Goal: Task Accomplishment & Management: Use online tool/utility

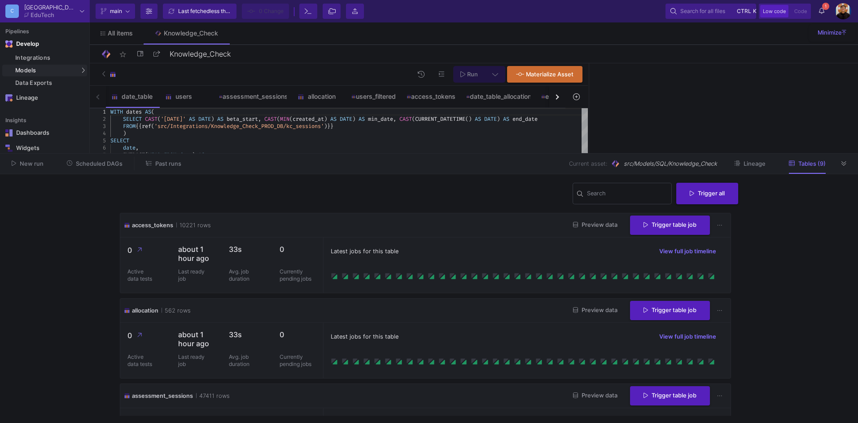
click at [155, 165] on span "Past runs" at bounding box center [168, 163] width 26 height 7
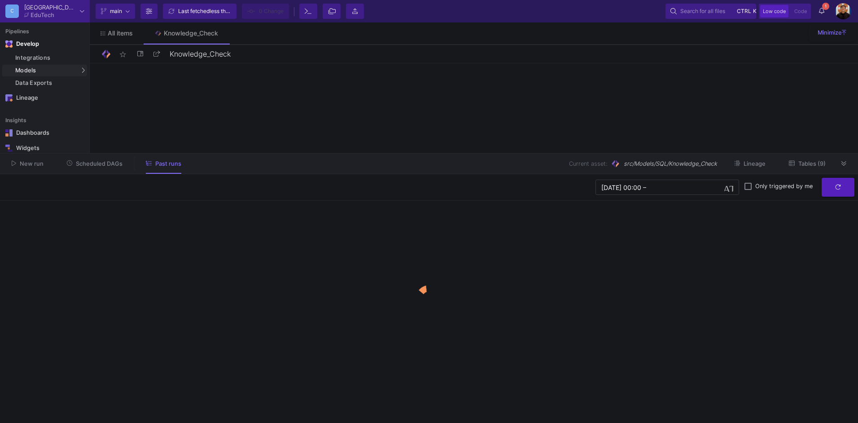
click at [108, 162] on span "Scheduled DAGs" at bounding box center [99, 163] width 47 height 7
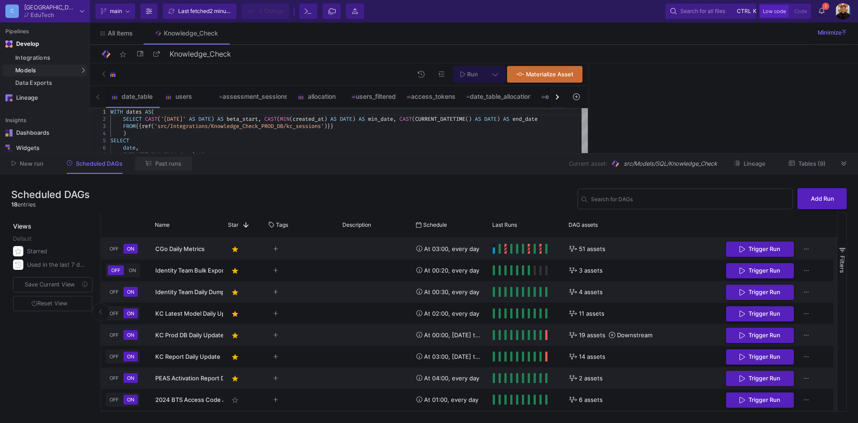
click at [165, 160] on span "Past runs" at bounding box center [163, 163] width 35 height 7
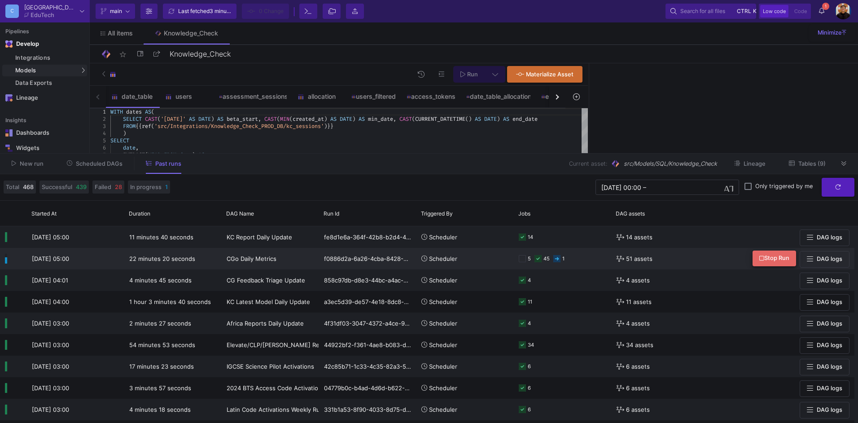
click at [761, 259] on icon at bounding box center [761, 258] width 5 height 6
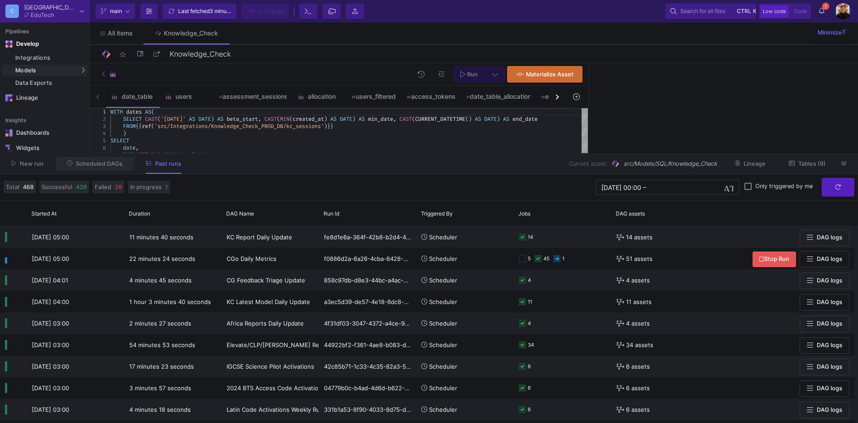
click at [102, 166] on span "Scheduled DAGs" at bounding box center [99, 163] width 47 height 7
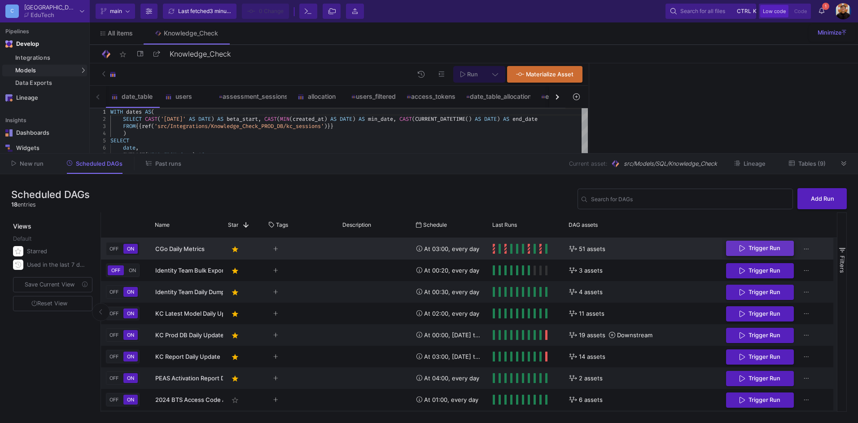
click at [749, 251] on span "Trigger Run" at bounding box center [765, 248] width 32 height 7
